Goal: Task Accomplishment & Management: Complete application form

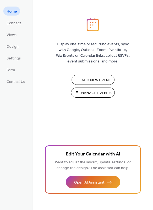
click at [86, 97] on button "Manage Events" at bounding box center [93, 93] width 44 height 10
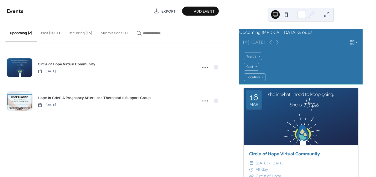
click at [102, 35] on button "Submissions (1)" at bounding box center [114, 31] width 36 height 19
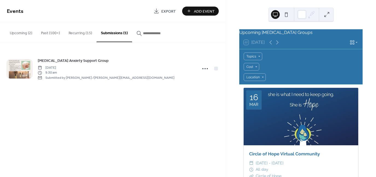
click at [68, 68] on span "[DATE]" at bounding box center [106, 67] width 137 height 5
click at [207, 69] on icon at bounding box center [205, 68] width 9 height 9
click at [202, 88] on span "Review" at bounding box center [201, 87] width 11 height 6
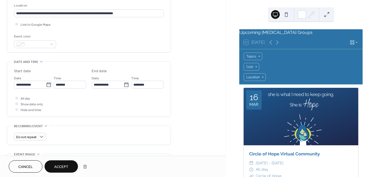
scroll to position [164, 0]
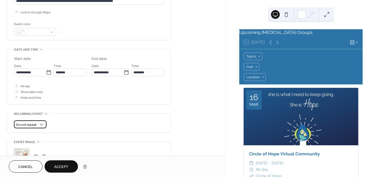
click at [25, 122] on span "Do not repeat" at bounding box center [26, 125] width 20 height 6
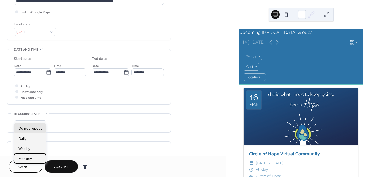
click at [27, 161] on span "Monthly" at bounding box center [25, 159] width 14 height 6
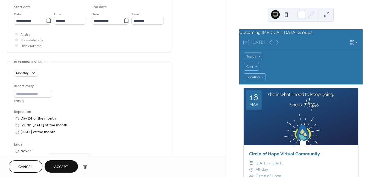
scroll to position [219, 0]
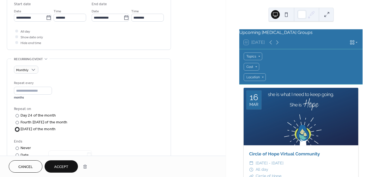
click at [17, 128] on div at bounding box center [17, 129] width 3 height 3
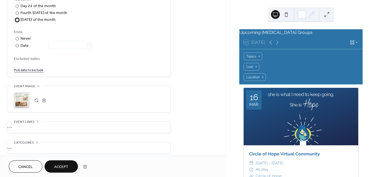
scroll to position [346, 0]
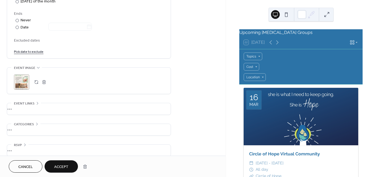
click at [17, 145] on div "•••" at bounding box center [88, 150] width 163 height 11
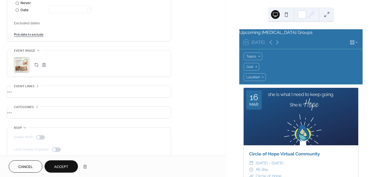
click at [24, 125] on icon at bounding box center [25, 127] width 4 height 4
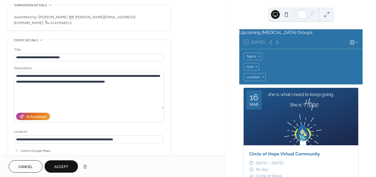
scroll to position [18, 0]
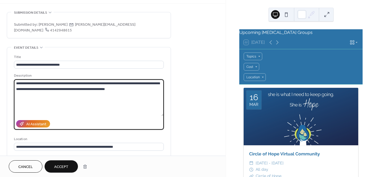
click at [120, 83] on textarea "**********" at bounding box center [89, 97] width 150 height 37
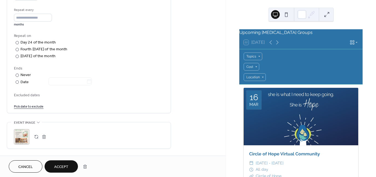
scroll to position [346, 0]
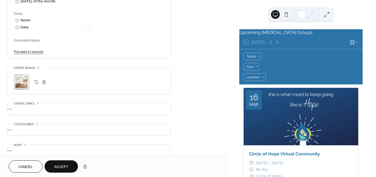
type textarea "**********"
click at [60, 165] on span "Accept" at bounding box center [61, 167] width 14 height 6
